Goal: Task Accomplishment & Management: Manage account settings

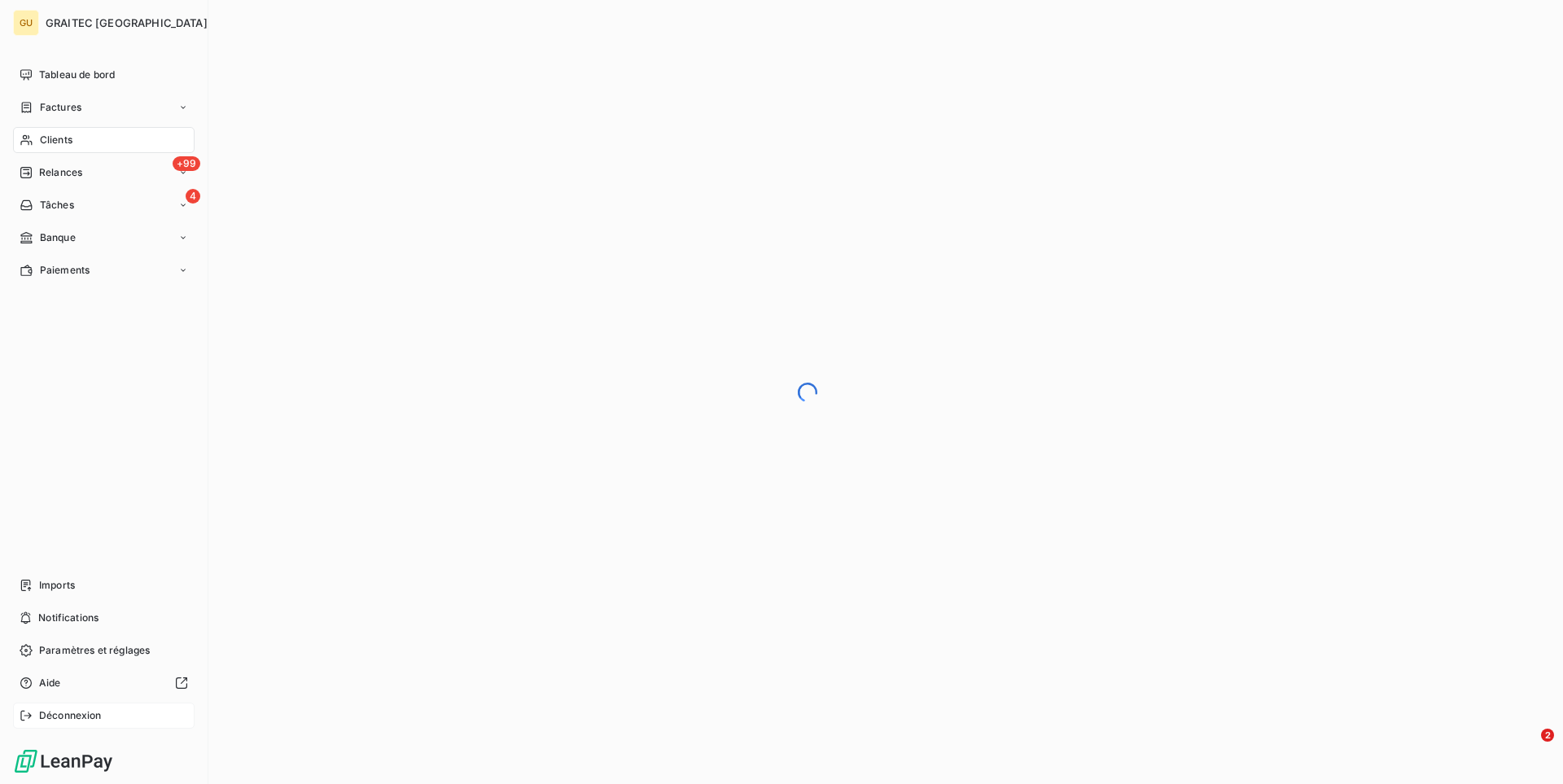
click at [86, 715] on span "Déconnexion" at bounding box center [71, 715] width 63 height 14
